Goal: Book appointment/travel/reservation

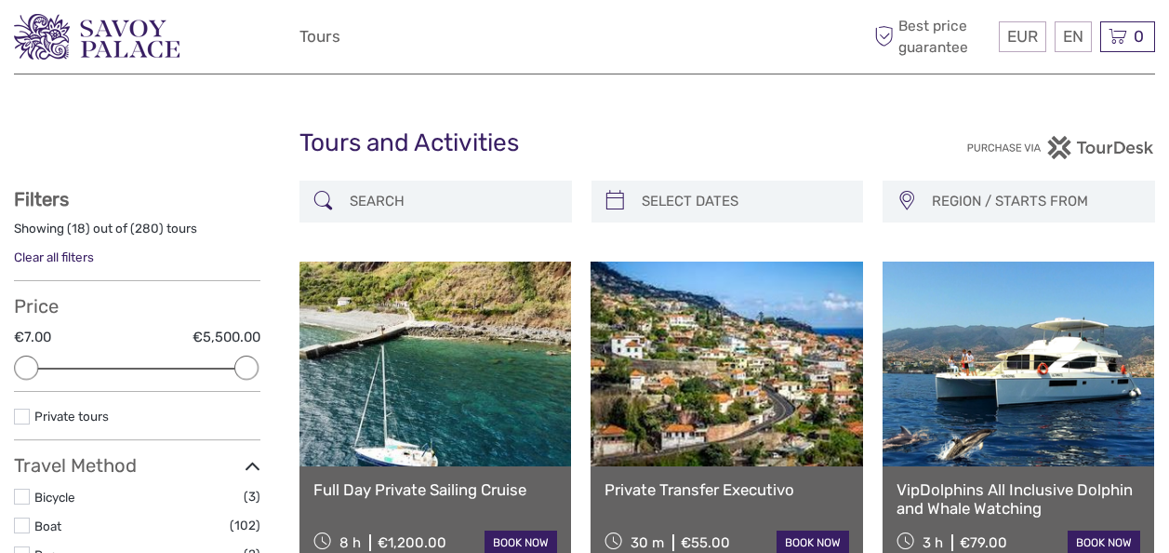
select select
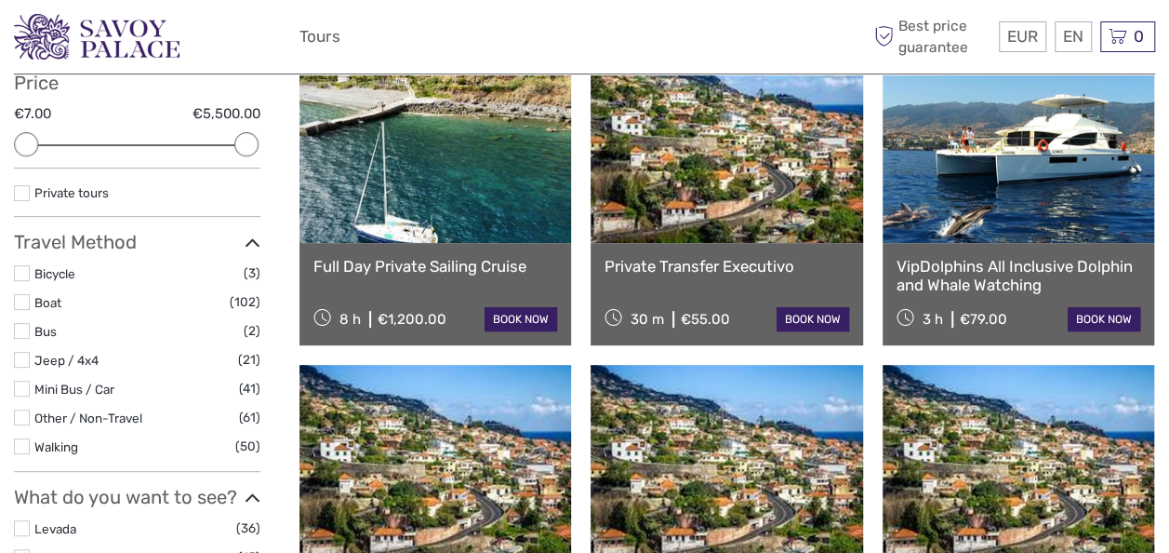
scroll to position [260, 0]
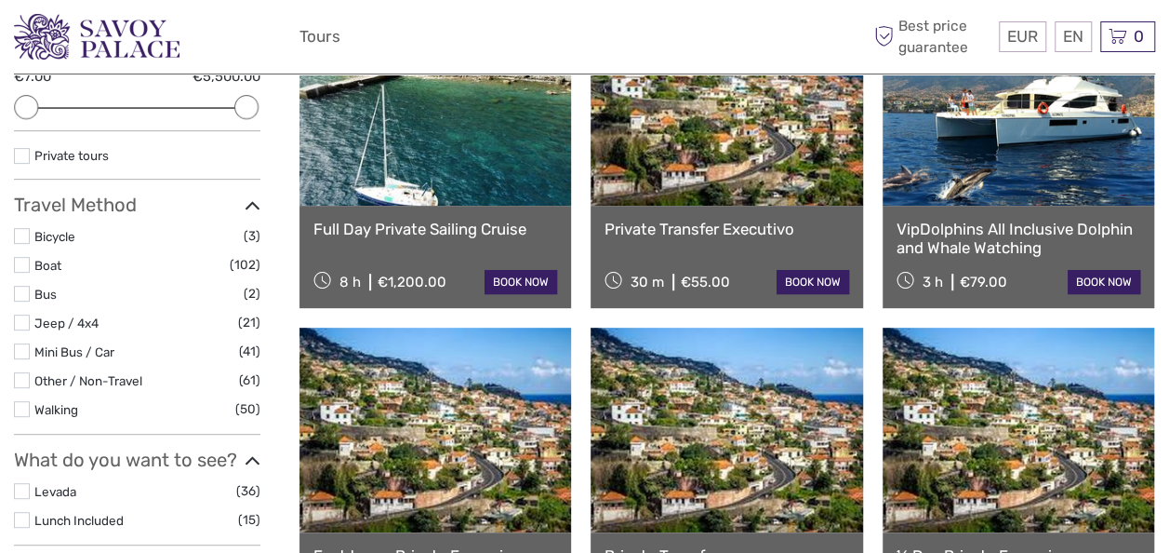
click at [22, 488] on label at bounding box center [22, 491] width 16 height 16
click at [0, 0] on input "checkbox" at bounding box center [0, 0] width 0 height 0
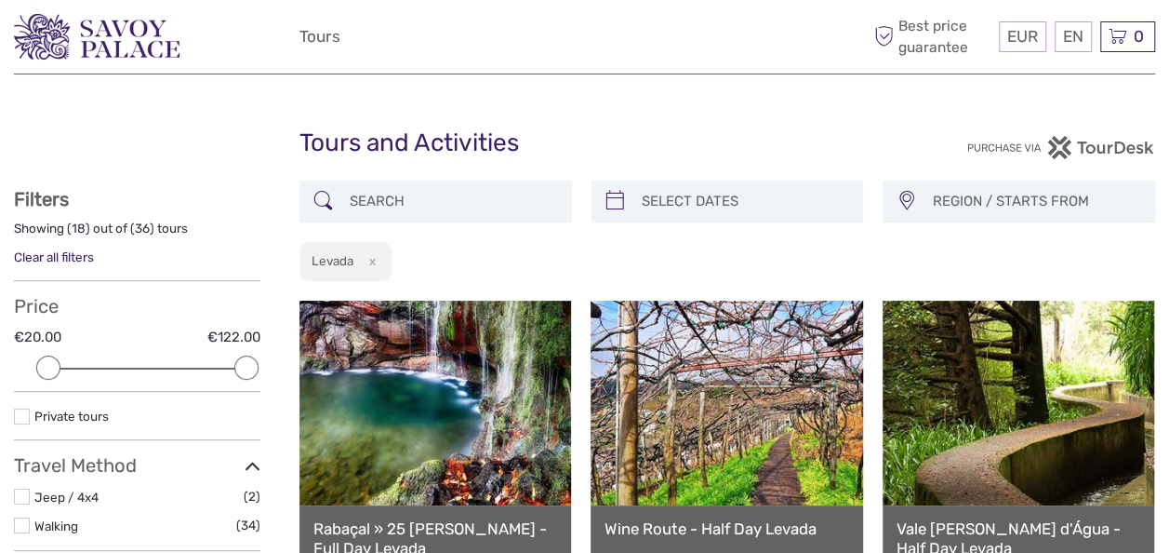
click at [372, 265] on button "x" at bounding box center [368, 261] width 25 height 20
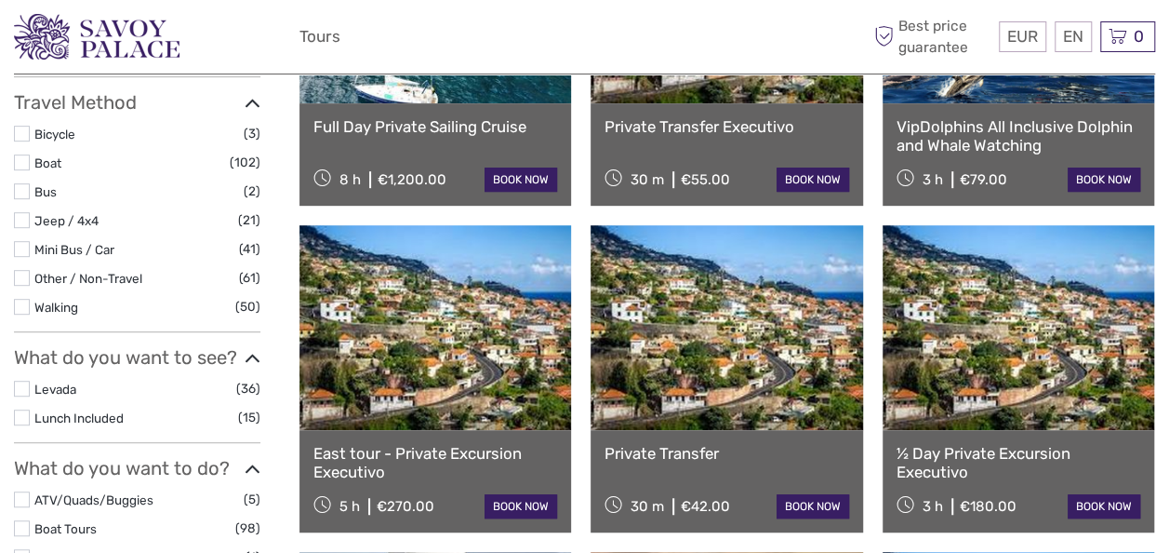
scroll to position [366, 0]
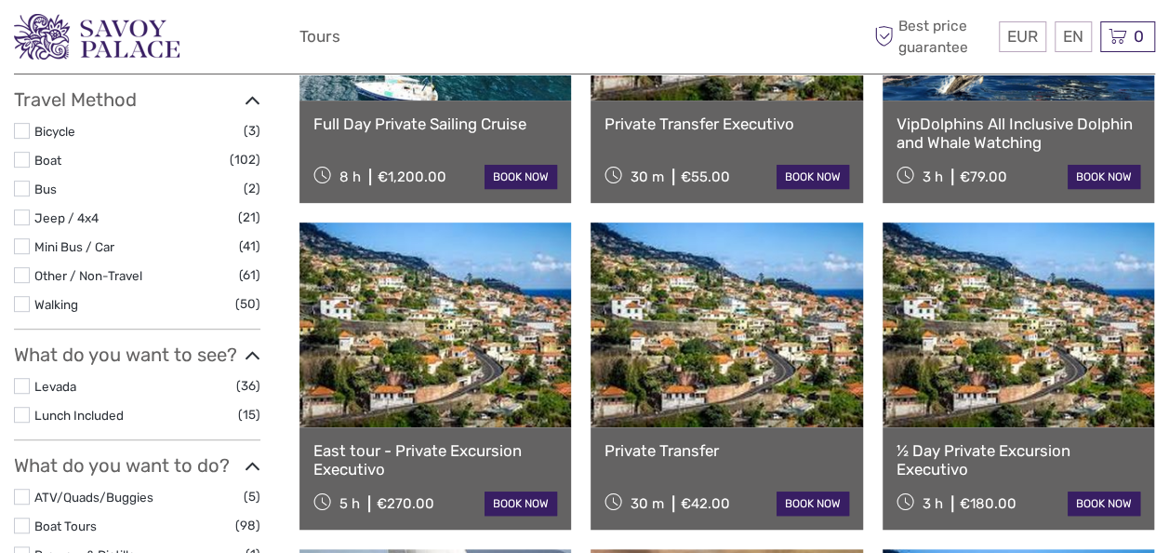
click at [20, 383] on label at bounding box center [22, 386] width 16 height 16
click at [0, 0] on input "checkbox" at bounding box center [0, 0] width 0 height 0
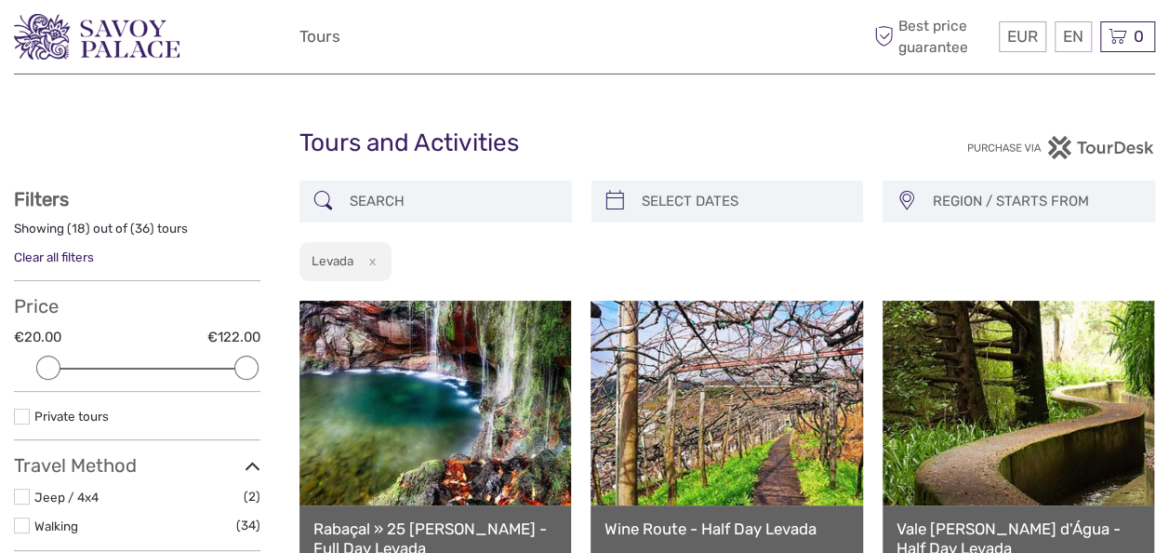
click at [373, 260] on button "x" at bounding box center [368, 261] width 25 height 20
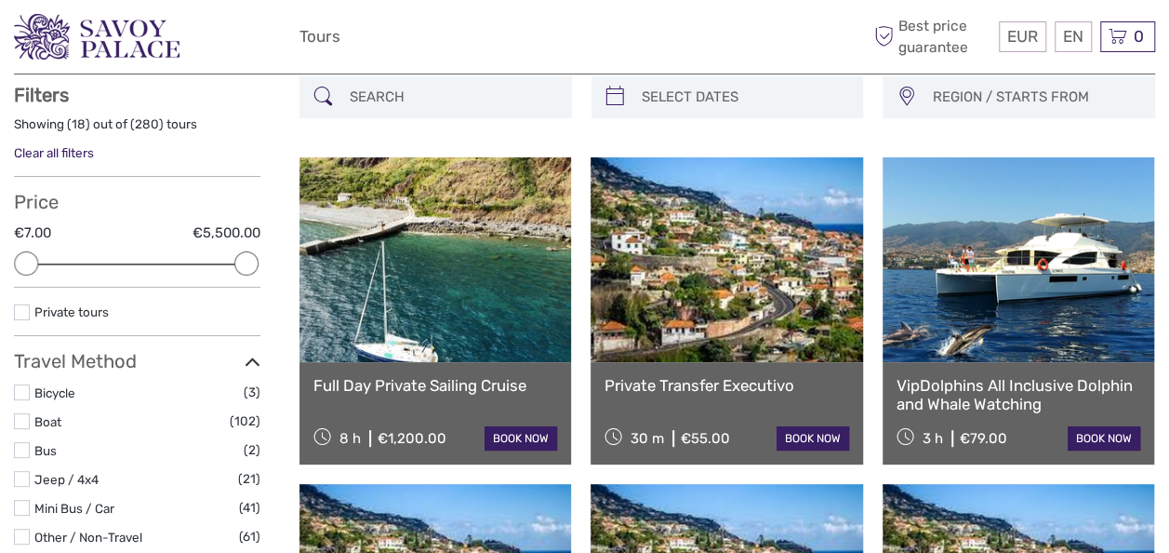
scroll to position [105, 0]
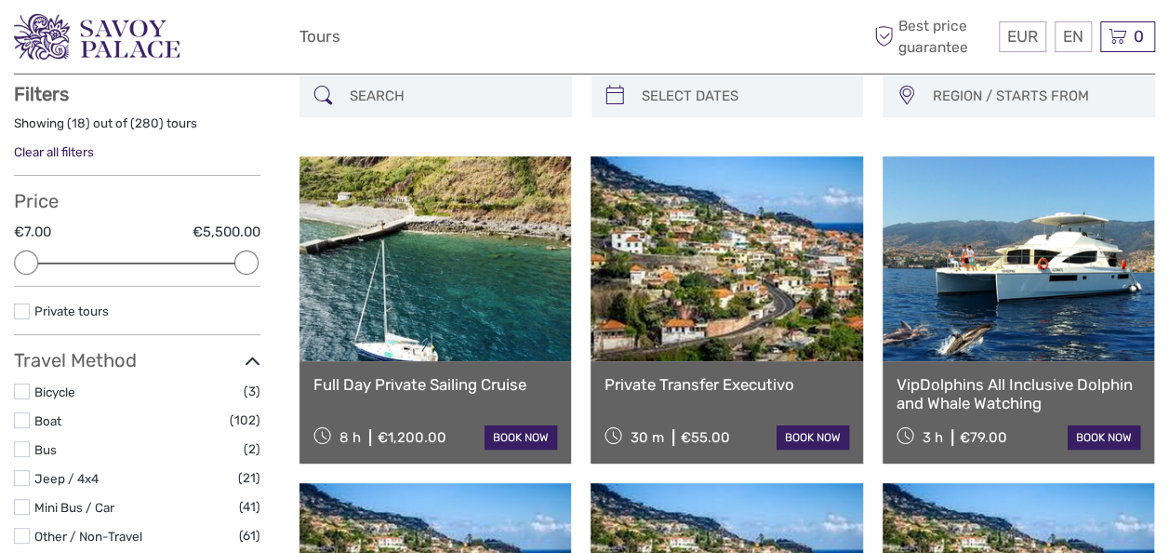
click at [24, 414] on label at bounding box center [22, 420] width 16 height 16
click at [0, 0] on input "checkbox" at bounding box center [0, 0] width 0 height 0
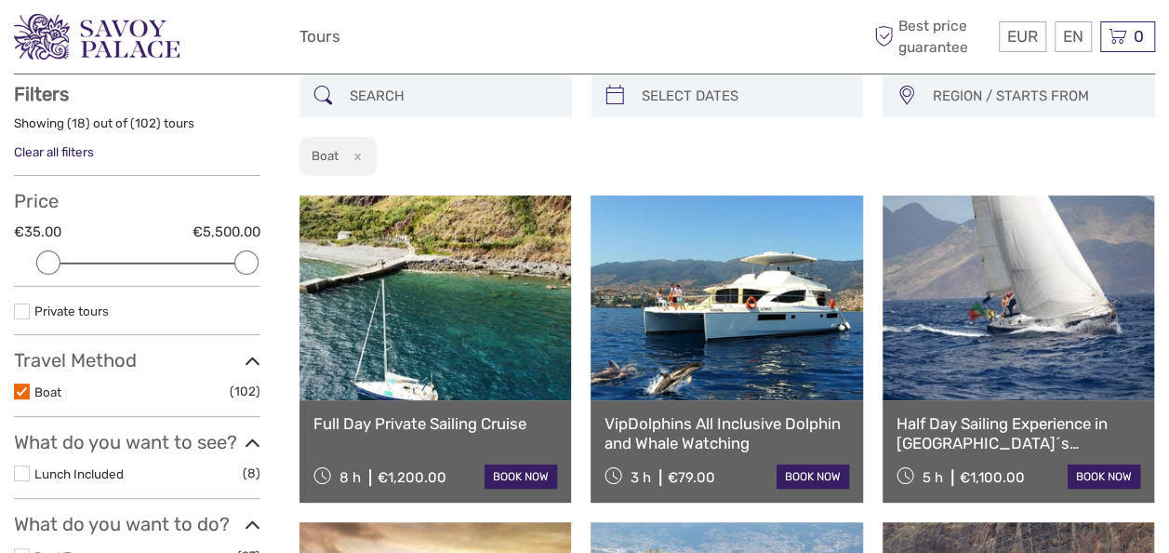
scroll to position [588, 0]
